Goal: Communication & Community: Answer question/provide support

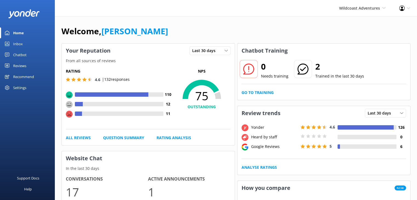
click at [21, 64] on div "Reviews" at bounding box center [19, 65] width 13 height 11
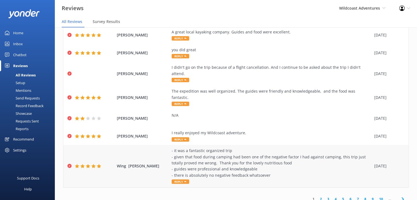
scroll to position [11, 0]
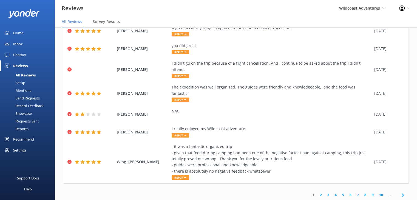
click at [317, 192] on link "2" at bounding box center [320, 194] width 7 height 5
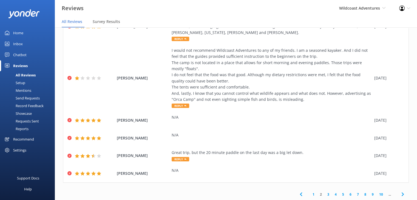
scroll to position [167, 0]
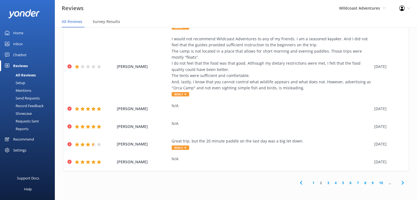
click at [324, 183] on link "3" at bounding box center [327, 182] width 7 height 5
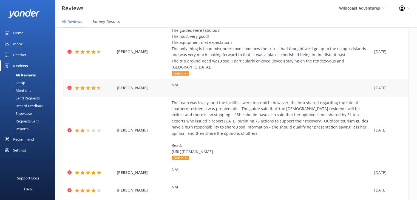
scroll to position [137, 0]
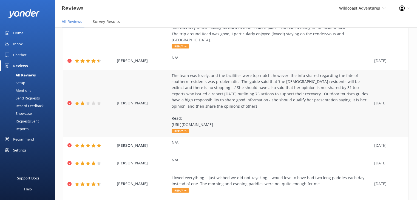
click at [188, 92] on div "The team was lovely, and the facilities were top-notch; however, the info share…" at bounding box center [271, 100] width 200 height 55
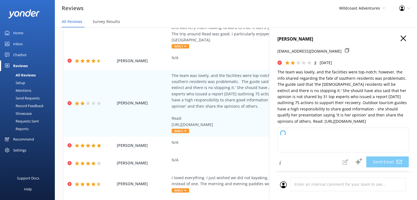
type textarea "Hi [PERSON_NAME], Thank you for your thoughtful feedback and for bringing this …"
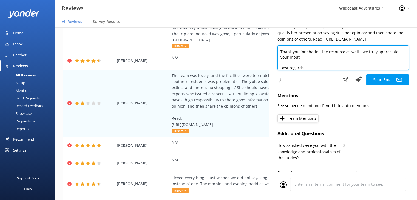
scroll to position [67, 0]
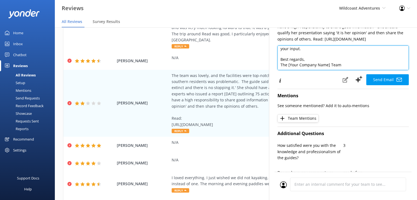
drag, startPoint x: 279, startPoint y: 63, endPoint x: 398, endPoint y: 111, distance: 128.6
click at [398, 111] on div "[PERSON_NAME] [PERSON_NAME][EMAIL_ADDRESS][DOMAIN_NAME] 2 [DATE] The team was l…" at bounding box center [343, 127] width 148 height 200
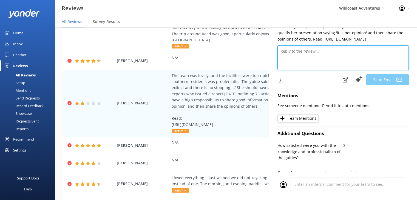
paste textarea "Dear [PERSON_NAME], Thank you for your thoughtful feedback and for highlighting…"
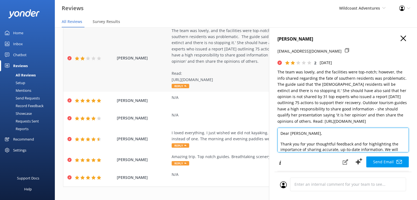
scroll to position [197, 0]
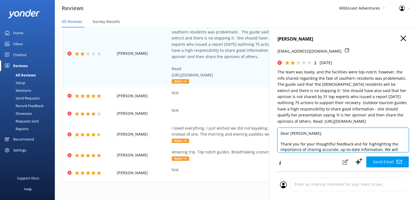
click at [334, 152] on textarea "Dear [PERSON_NAME], Thank you for your thoughtful feedback and for highlighting…" at bounding box center [342, 140] width 131 height 25
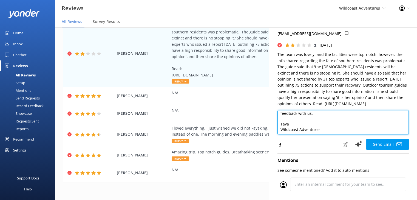
scroll to position [27, 0]
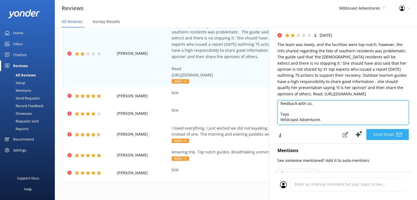
type textarea "Dear [PERSON_NAME], Thank you for your thoughtful feedback and for highlighting…"
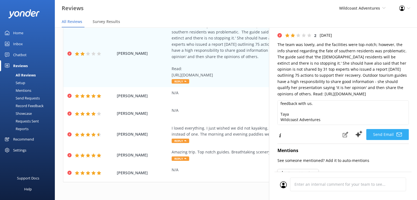
click at [383, 140] on button "Send Email" at bounding box center [387, 134] width 42 height 11
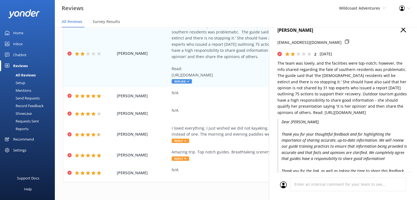
scroll to position [0, 0]
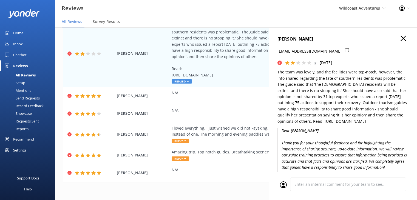
click at [400, 39] on use "button" at bounding box center [402, 38] width 5 height 5
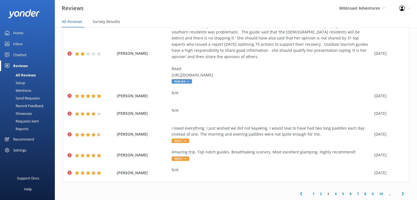
click at [309, 192] on link "1" at bounding box center [312, 193] width 7 height 5
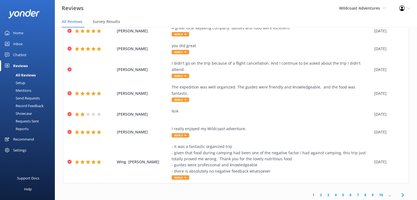
click at [317, 192] on link "2" at bounding box center [320, 194] width 7 height 5
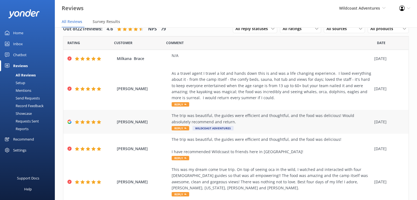
click at [227, 120] on div "The trip was beautiful, the guides were efficient and thoughtful, and the food …" at bounding box center [271, 119] width 200 height 12
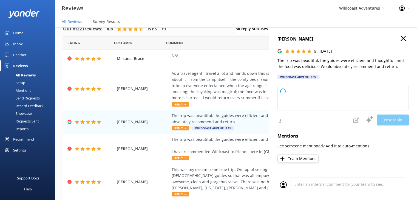
type textarea "Thank you so much for your wonderful feedback! We're thrilled to hear you enjoy…"
